Goal: Navigation & Orientation: Find specific page/section

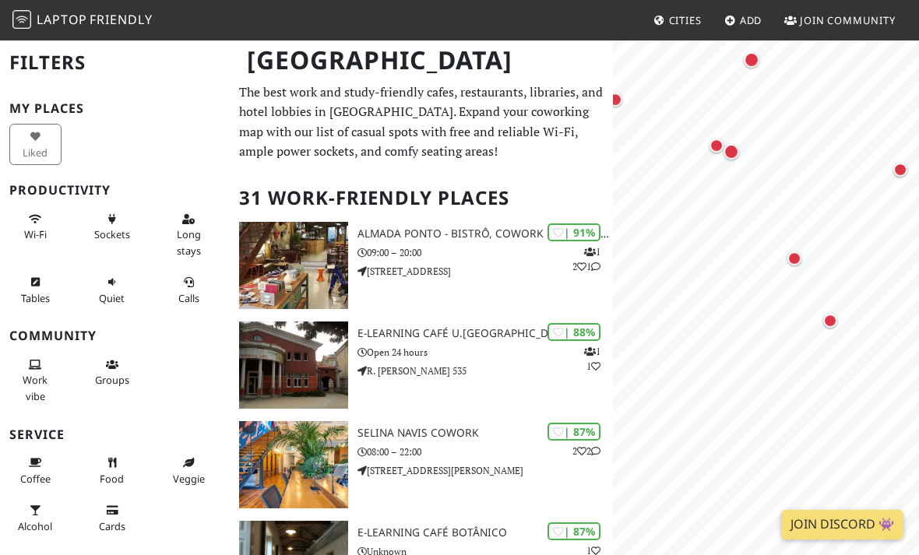
click at [733, 153] on div "Map marker" at bounding box center [731, 152] width 16 height 16
click at [712, 153] on div "Map marker" at bounding box center [716, 145] width 31 height 31
click at [734, 157] on div "Map marker" at bounding box center [731, 152] width 16 height 16
click at [743, 211] on link "Selina Navis CoWork" at bounding box center [731, 214] width 104 height 35
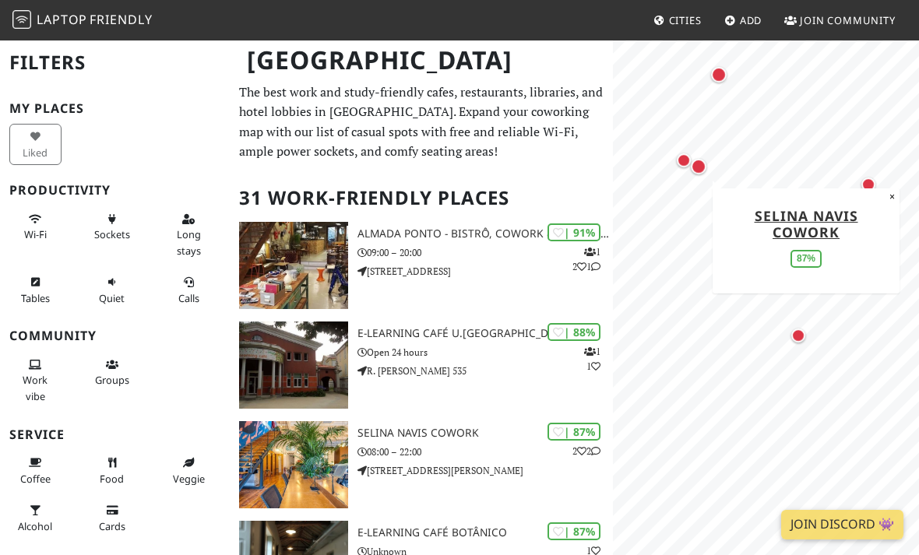
click at [866, 178] on div "Map marker" at bounding box center [868, 185] width 14 height 14
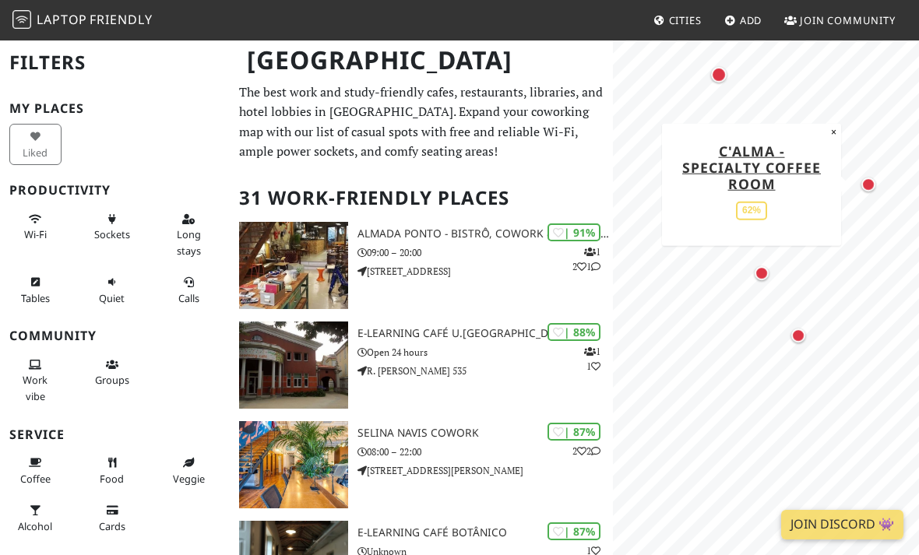
click at [773, 274] on div "Map marker" at bounding box center [761, 273] width 31 height 31
click at [808, 341] on div "Map marker" at bounding box center [798, 335] width 31 height 31
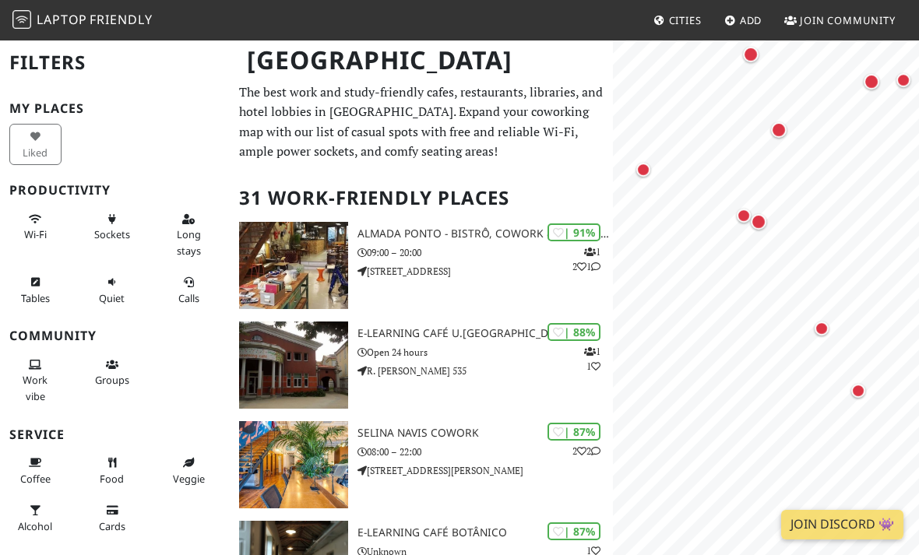
click at [777, 130] on div "Map marker" at bounding box center [779, 130] width 16 height 16
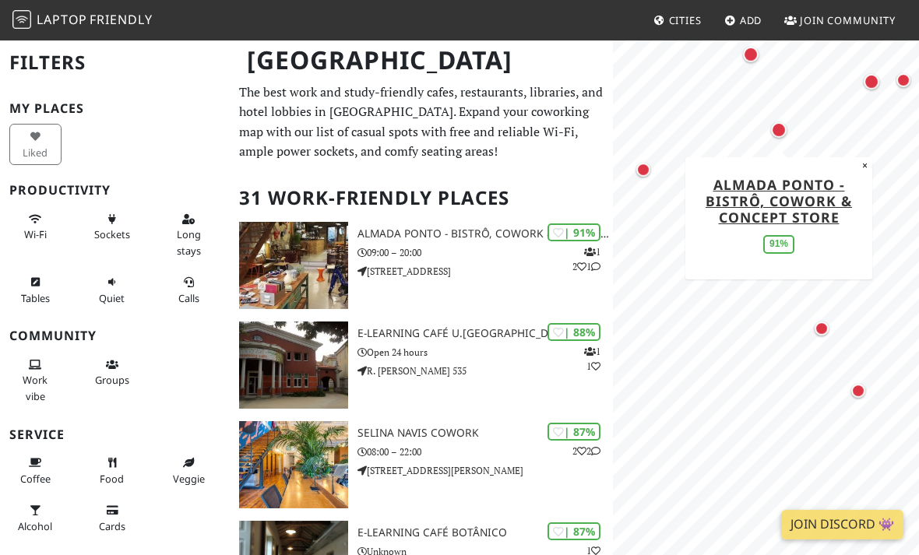
click at [787, 186] on link "Almada Ponto - Bistrô, Cowork & Concept Store" at bounding box center [779, 200] width 146 height 51
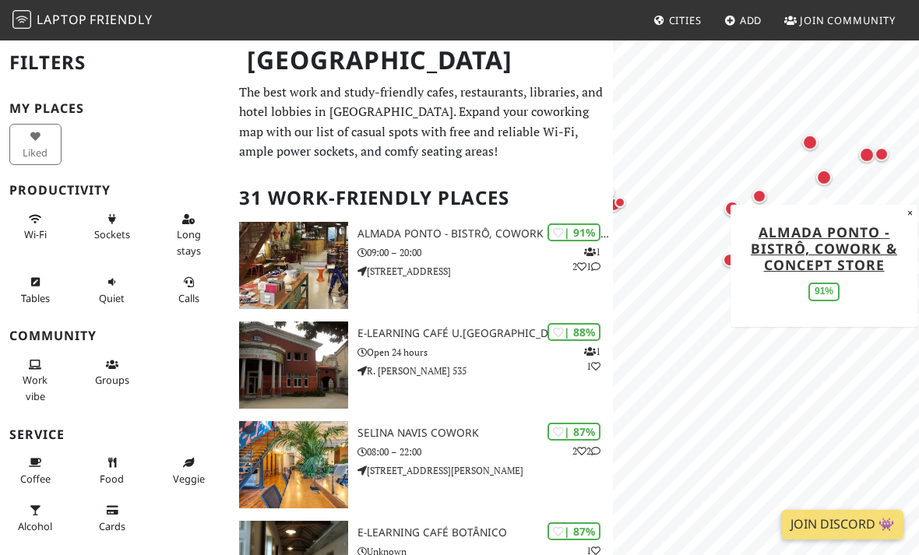
click at [903, 214] on button "×" at bounding box center [910, 213] width 15 height 17
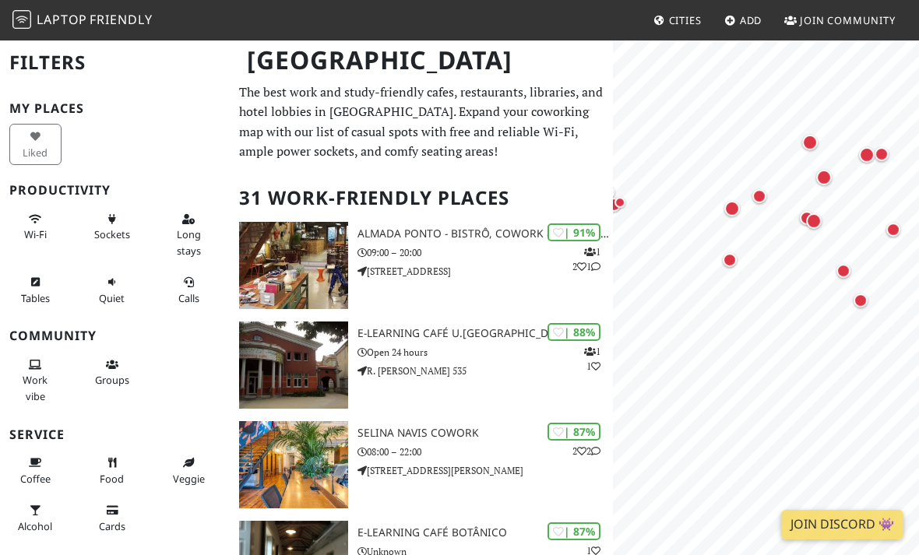
click at [731, 262] on div "Map marker" at bounding box center [730, 260] width 14 height 14
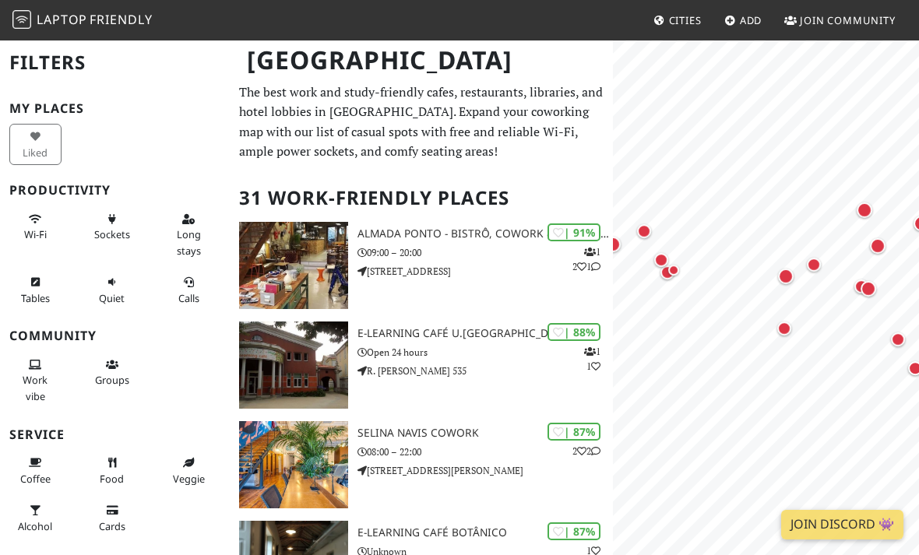
click at [783, 273] on div "Map marker" at bounding box center [786, 277] width 16 height 16
click at [824, 178] on link "Temporada __Cowork_Café" at bounding box center [785, 178] width 122 height 35
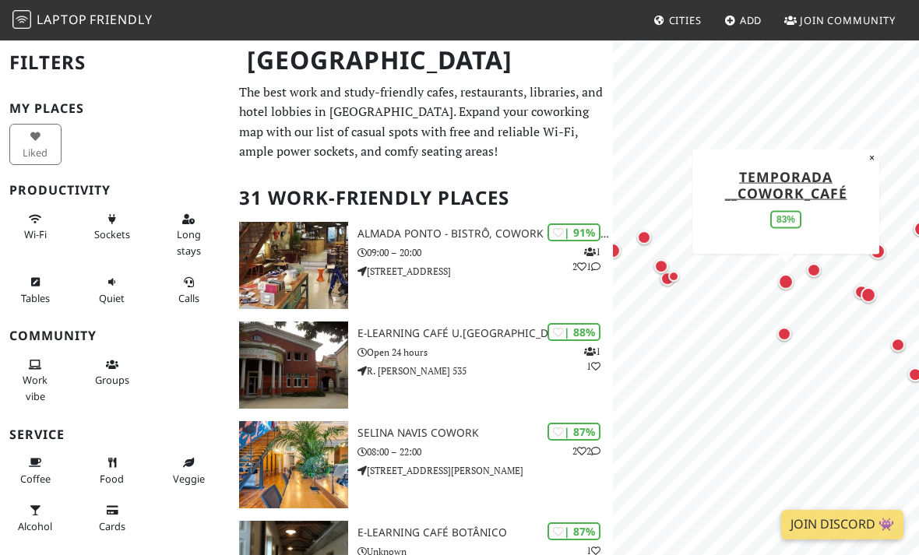
scroll to position [48, 0]
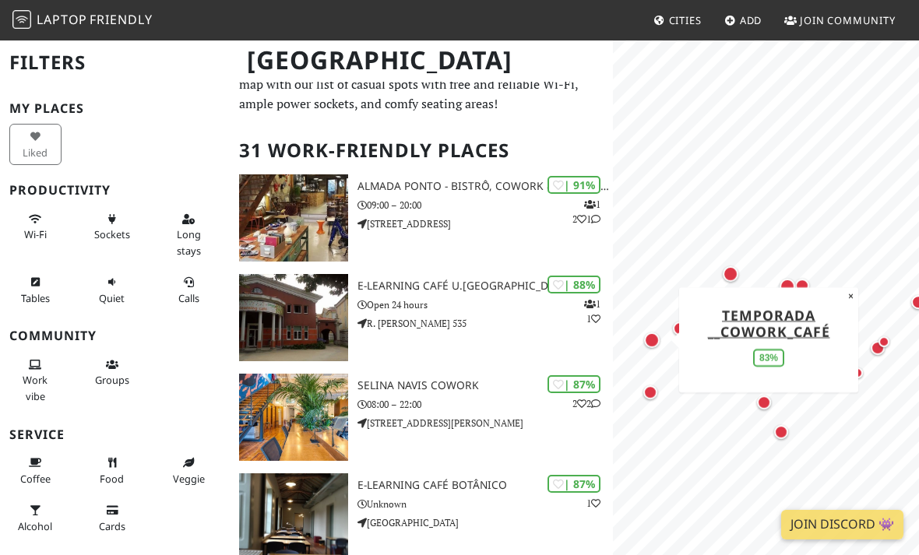
click at [854, 297] on button "×" at bounding box center [850, 295] width 15 height 17
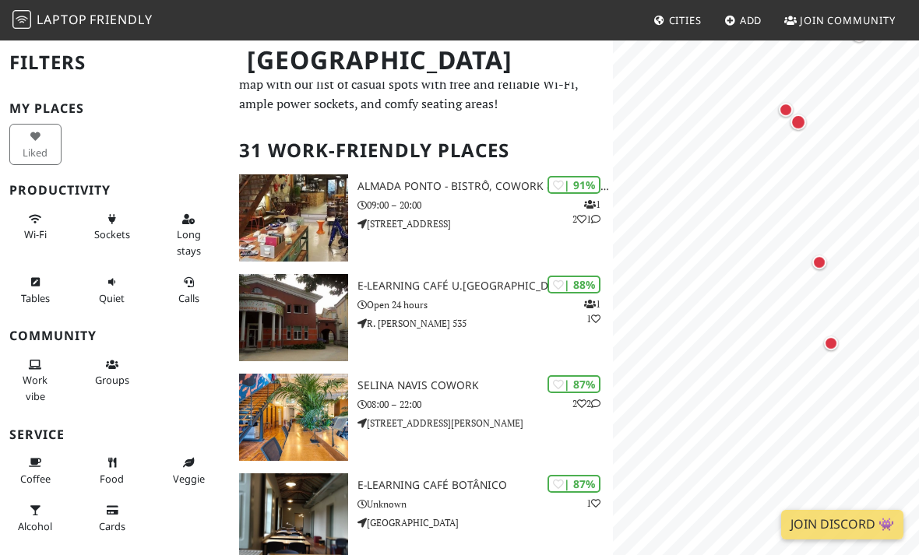
click at [817, 259] on div "Map marker" at bounding box center [819, 262] width 14 height 14
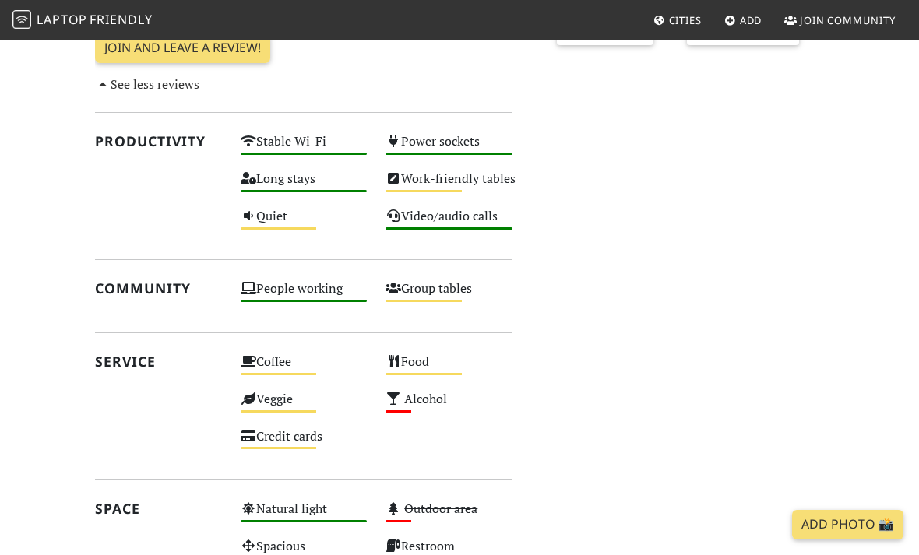
scroll to position [700, 0]
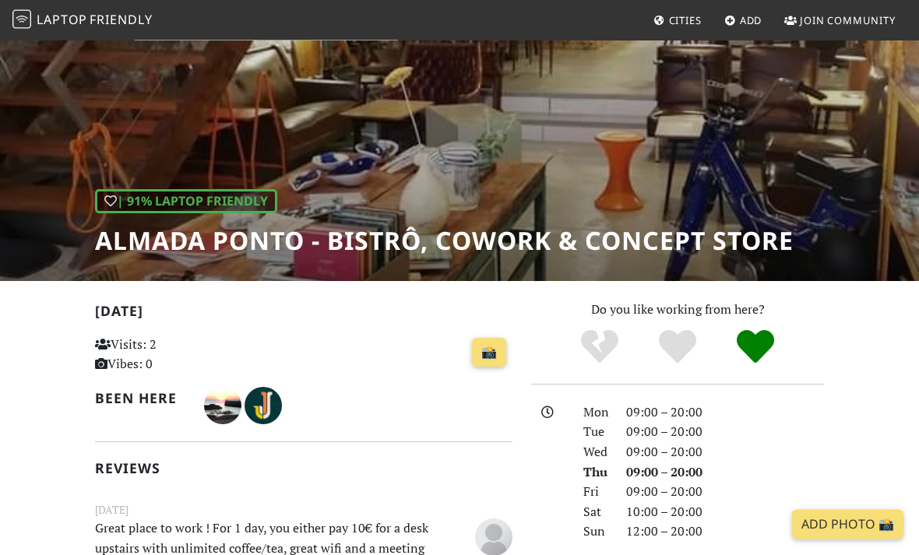
scroll to position [81, 0]
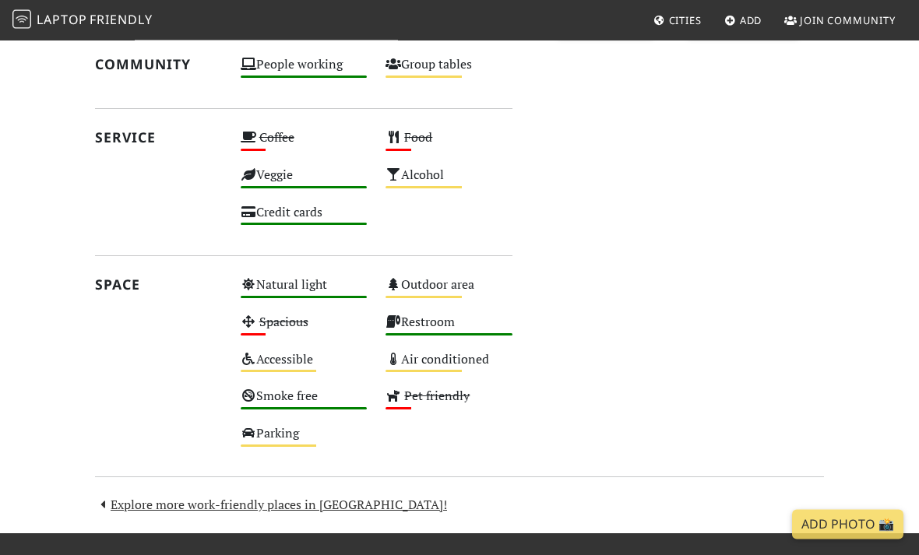
scroll to position [800, 0]
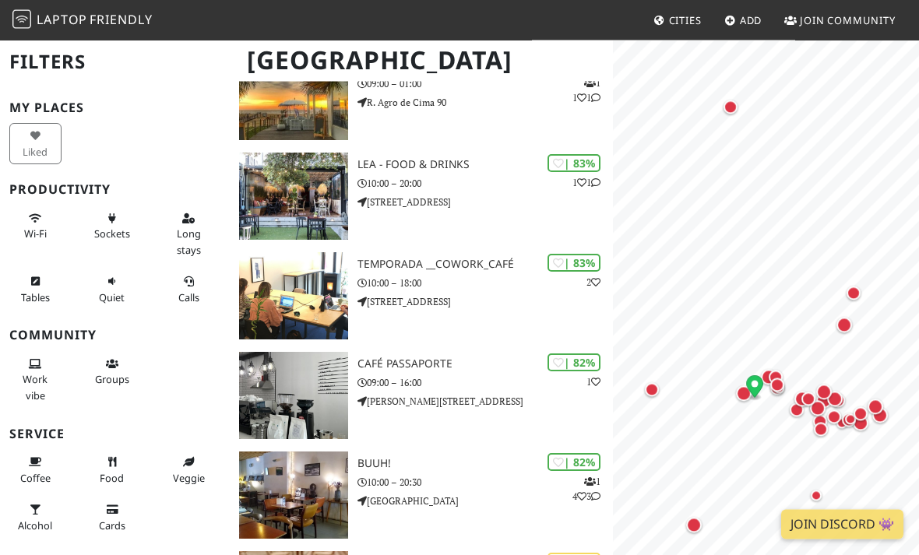
scroll to position [867, 0]
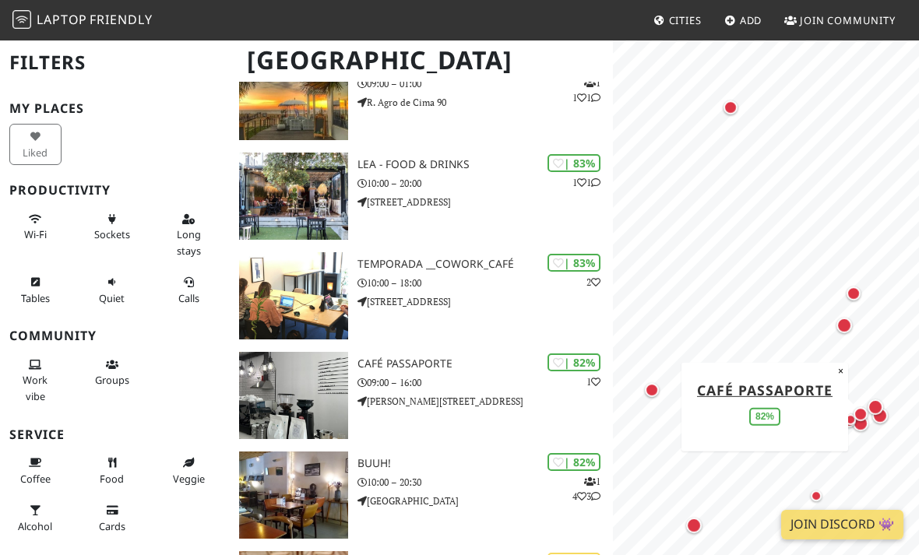
click at [400, 375] on p "09:00 – 16:00" at bounding box center [484, 382] width 255 height 15
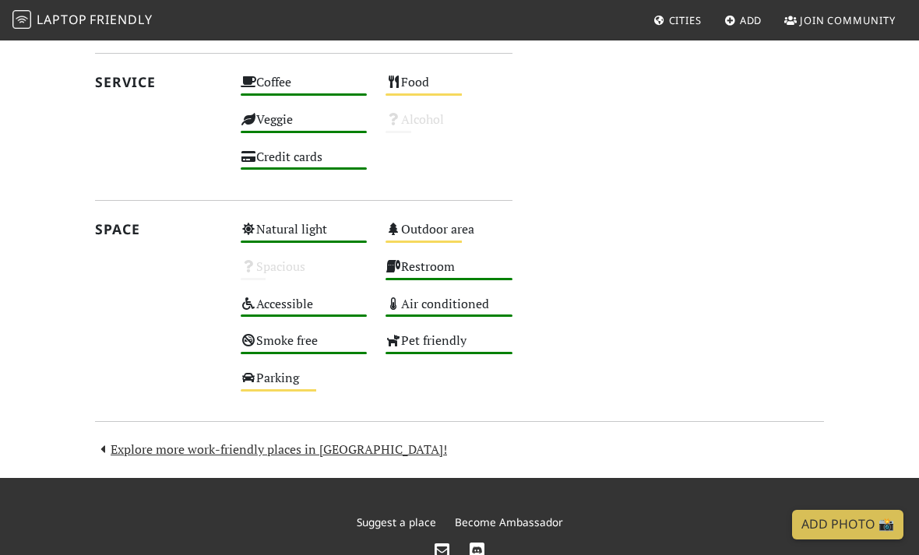
scroll to position [791, 0]
